Goal: Check status: Check status

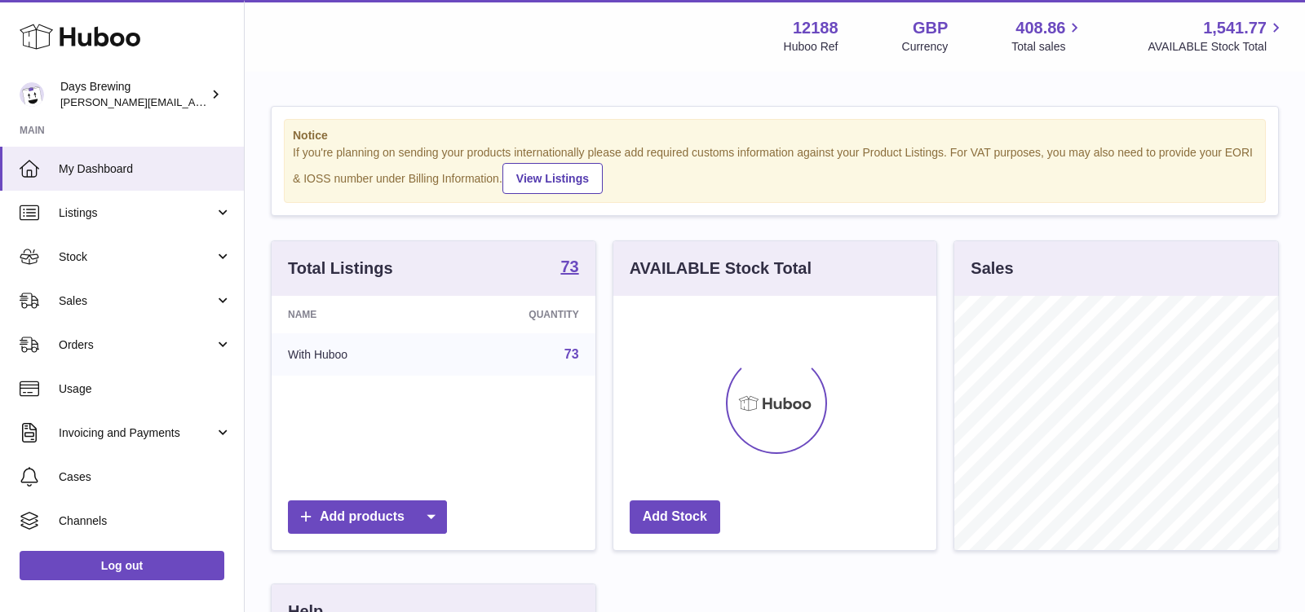
scroll to position [254, 324]
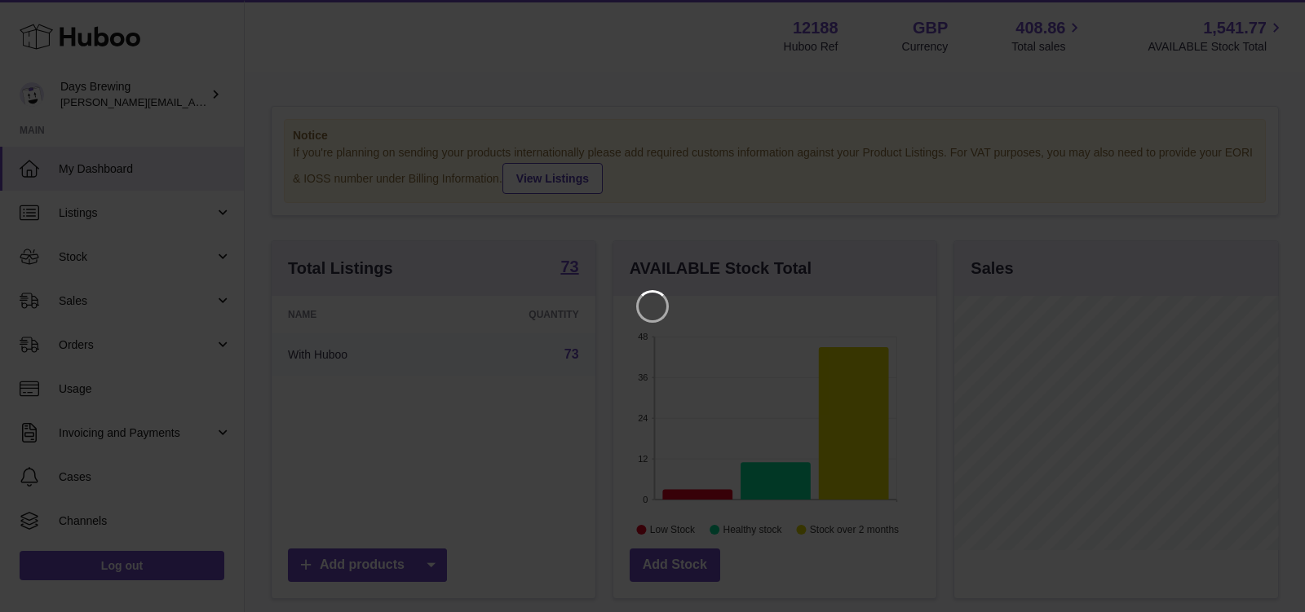
click at [621, 65] on iframe at bounding box center [653, 306] width 1240 height 547
click at [1260, 12] on icon "Close" at bounding box center [1262, 14] width 13 height 13
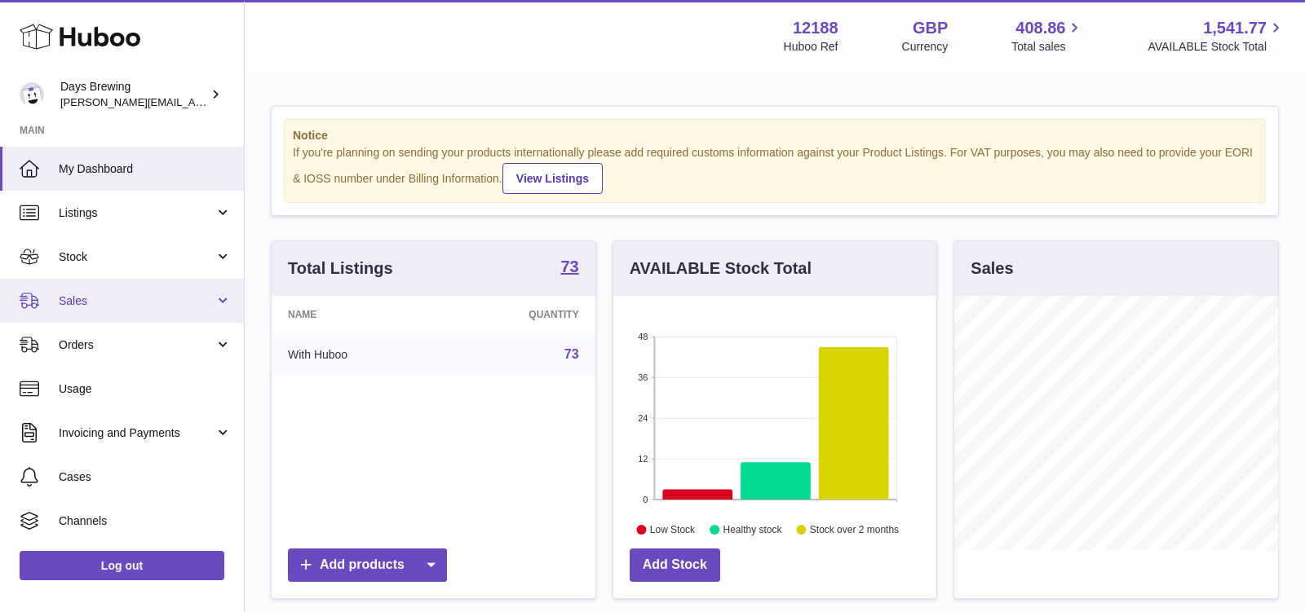
click at [161, 291] on link "Sales" at bounding box center [122, 301] width 244 height 44
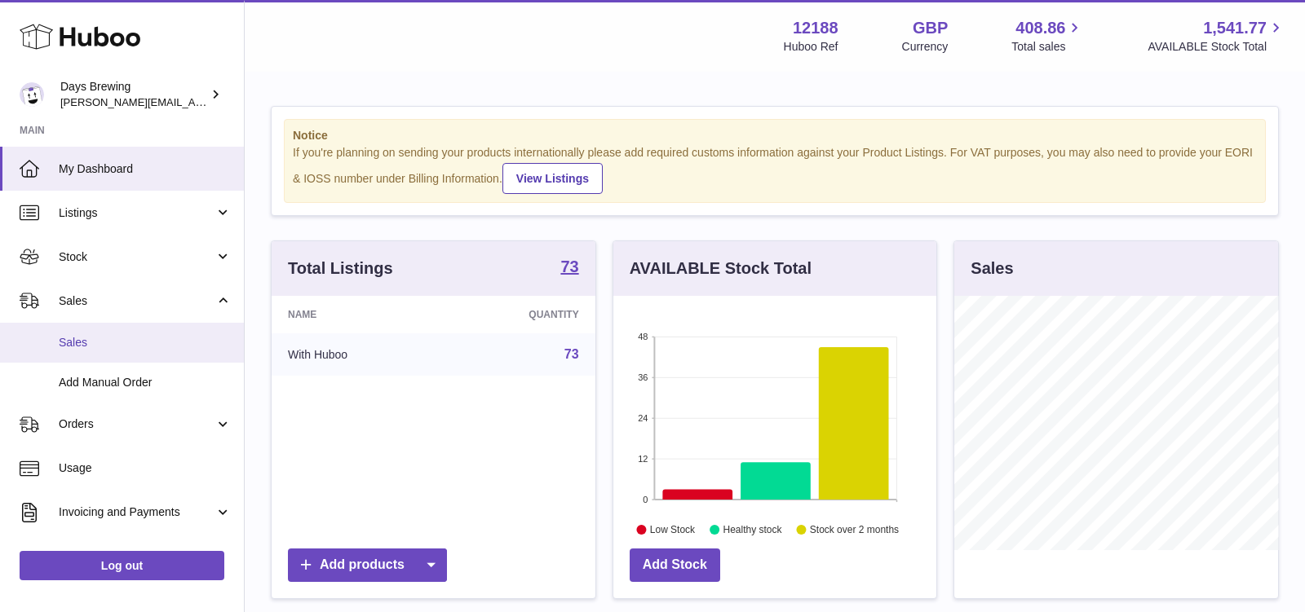
click at [148, 323] on link "Sales" at bounding box center [122, 343] width 244 height 40
click at [143, 342] on span "Sales" at bounding box center [145, 342] width 173 height 15
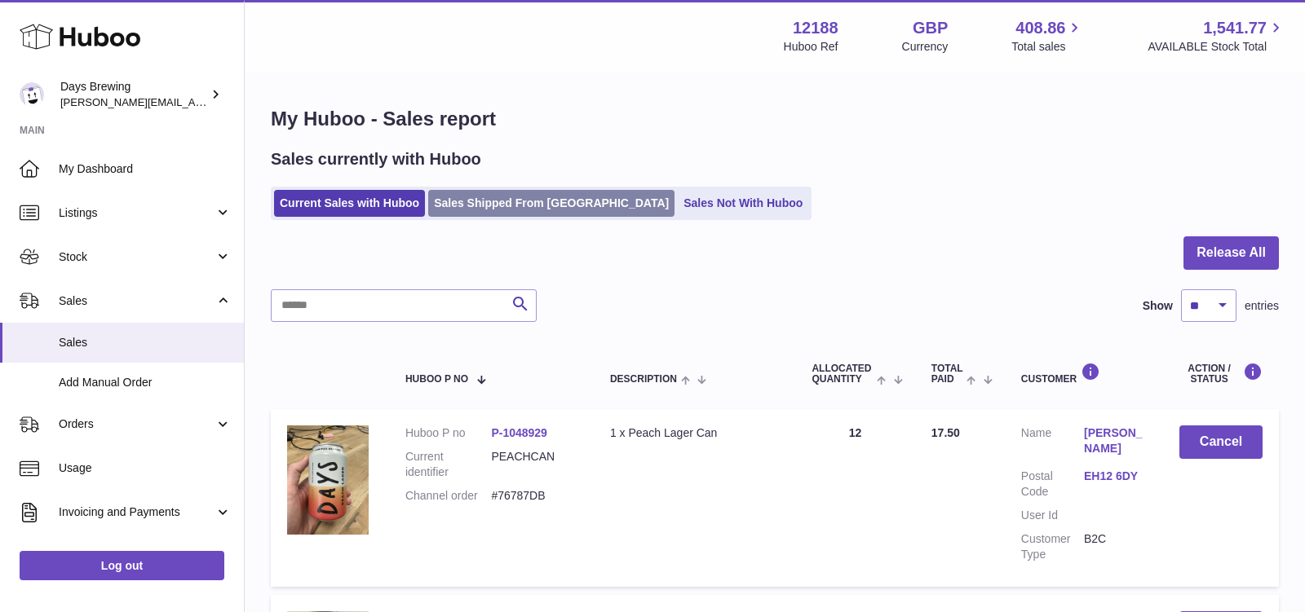
click at [521, 192] on link "Sales Shipped From [GEOGRAPHIC_DATA]" at bounding box center [551, 203] width 246 height 27
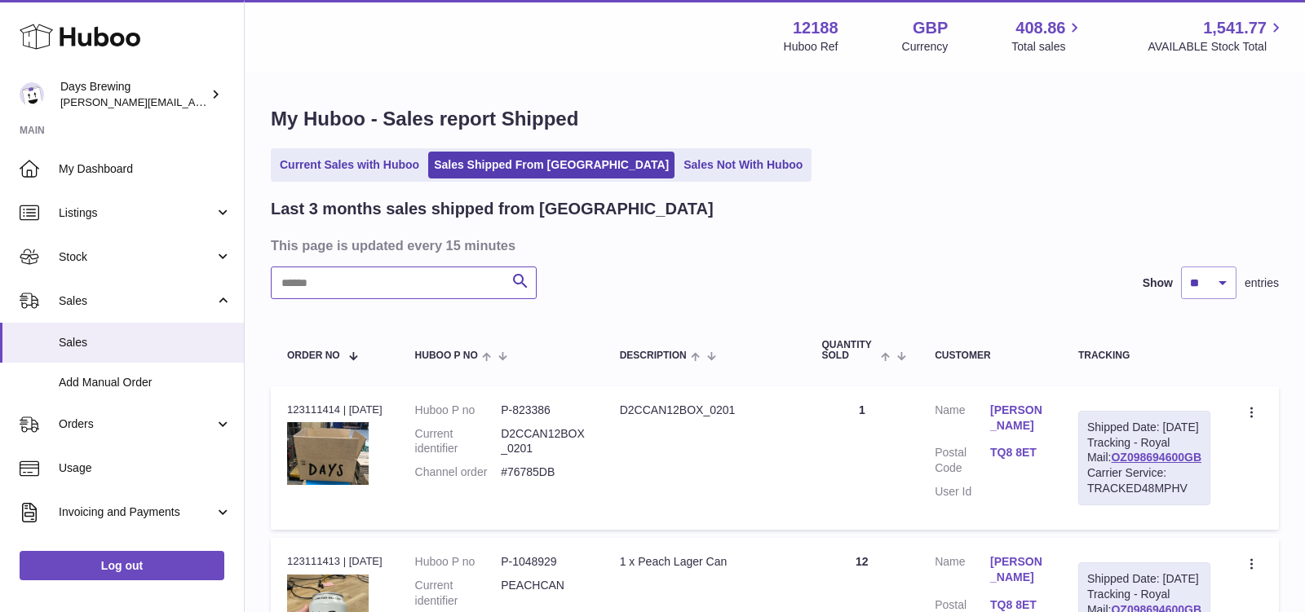
click at [374, 285] on input "text" at bounding box center [404, 283] width 266 height 33
paste input "********"
type input "********"
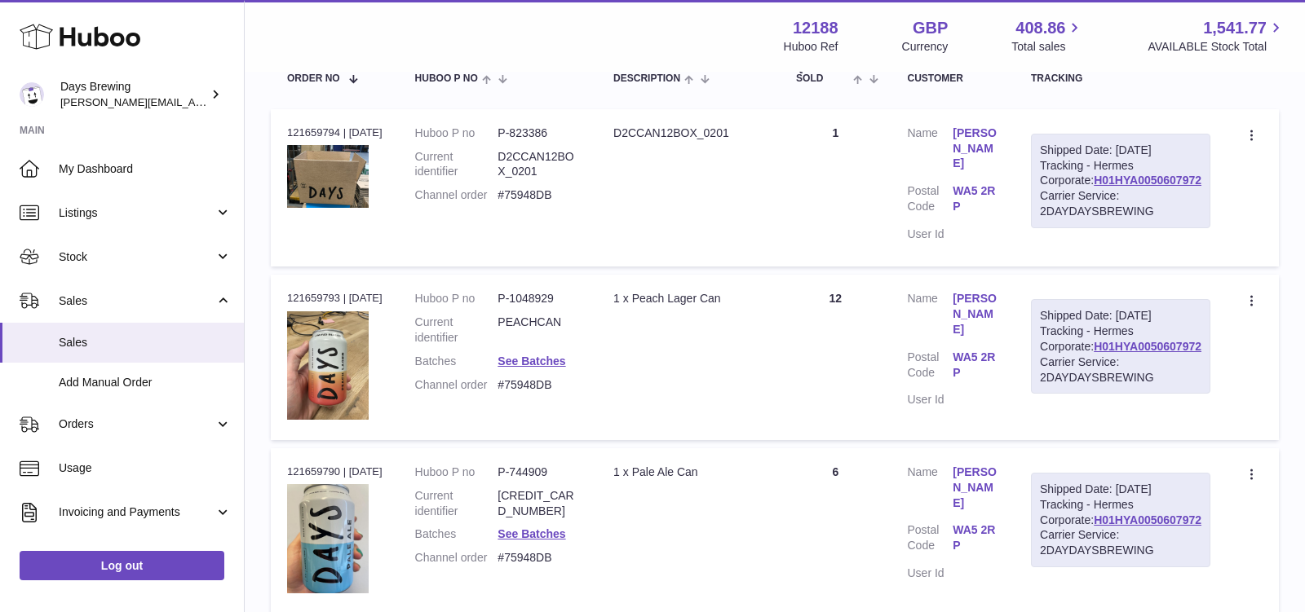
scroll to position [275, 0]
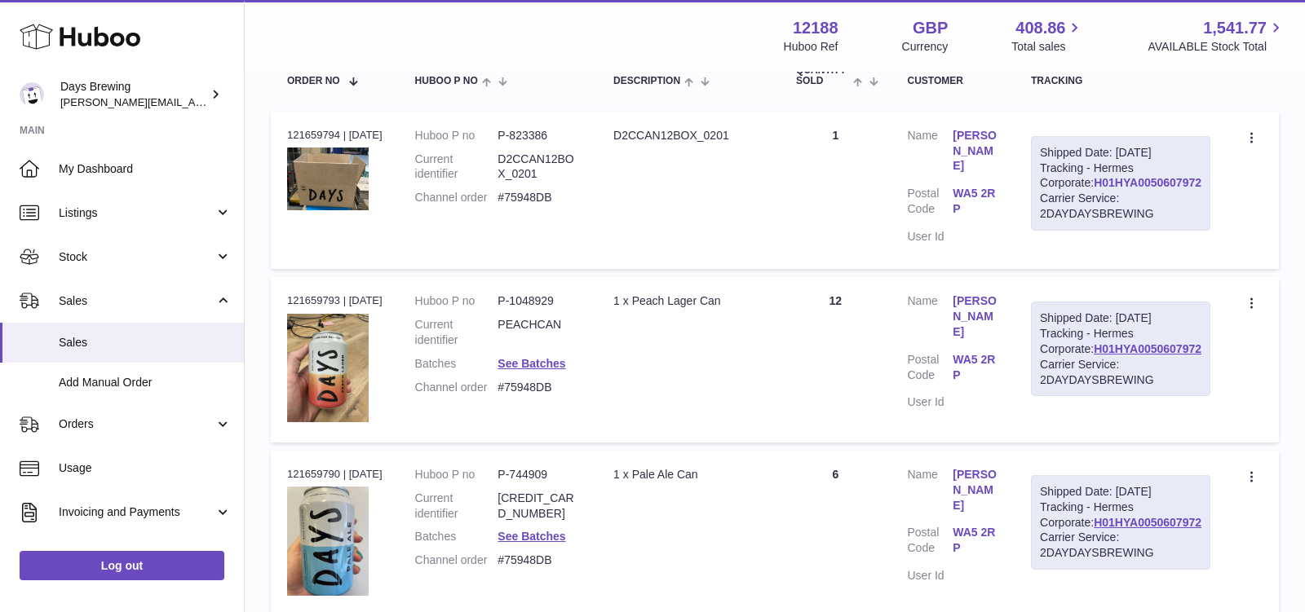
click at [1133, 189] on link "H01HYA0050607972" at bounding box center [1148, 182] width 108 height 13
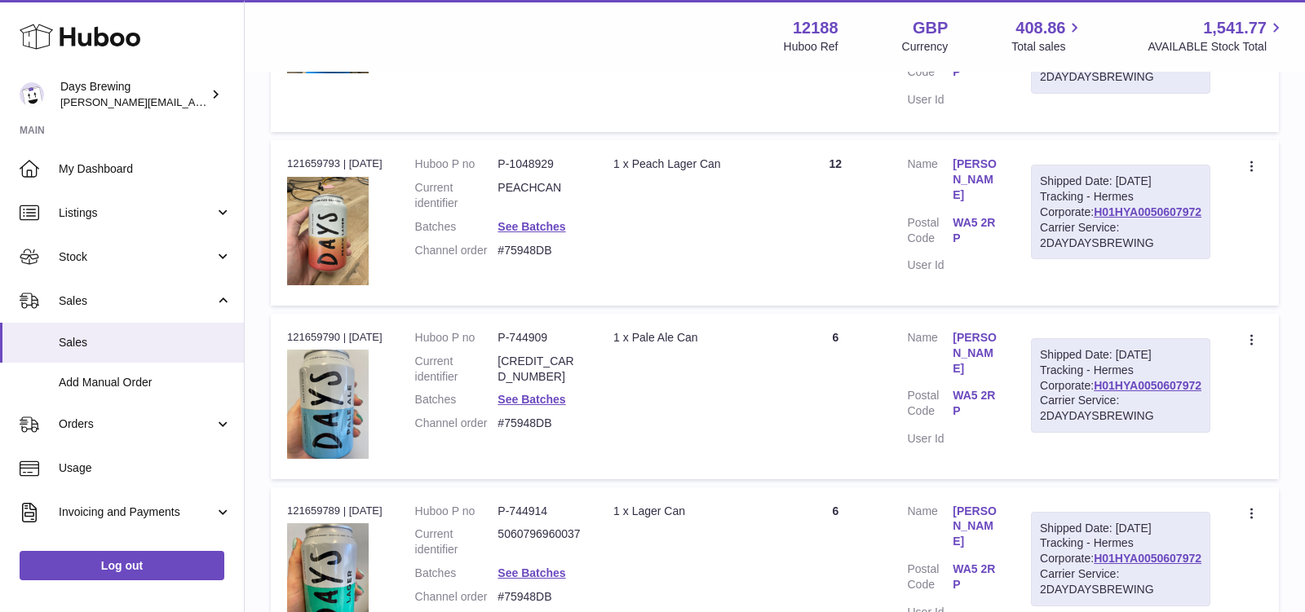
scroll to position [425, 0]
